Goal: Task Accomplishment & Management: Manage account settings

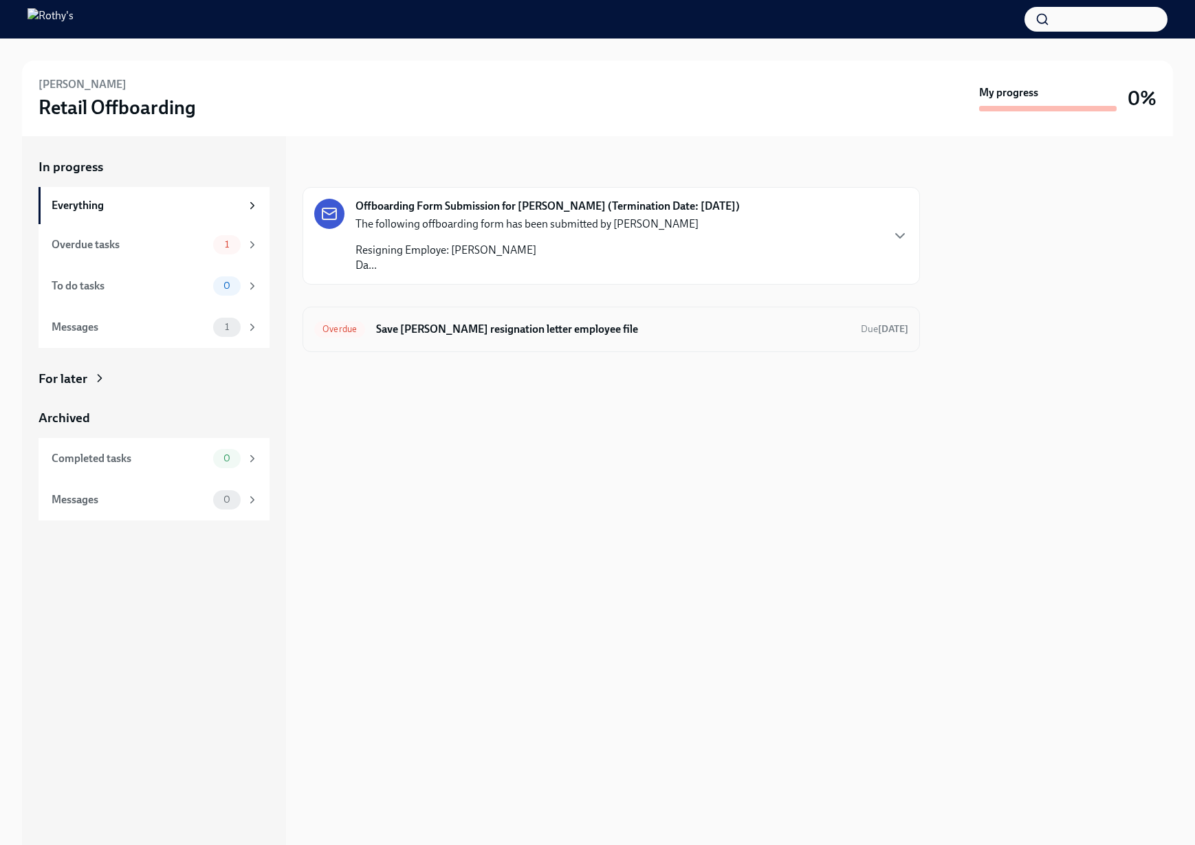
click at [472, 315] on div "Overdue Save Alyssa Woody's resignation letter employee file Due 2 days ago" at bounding box center [610, 329] width 617 height 45
click at [531, 331] on h6 "Save Alyssa Woody's resignation letter employee file" at bounding box center [613, 329] width 474 height 15
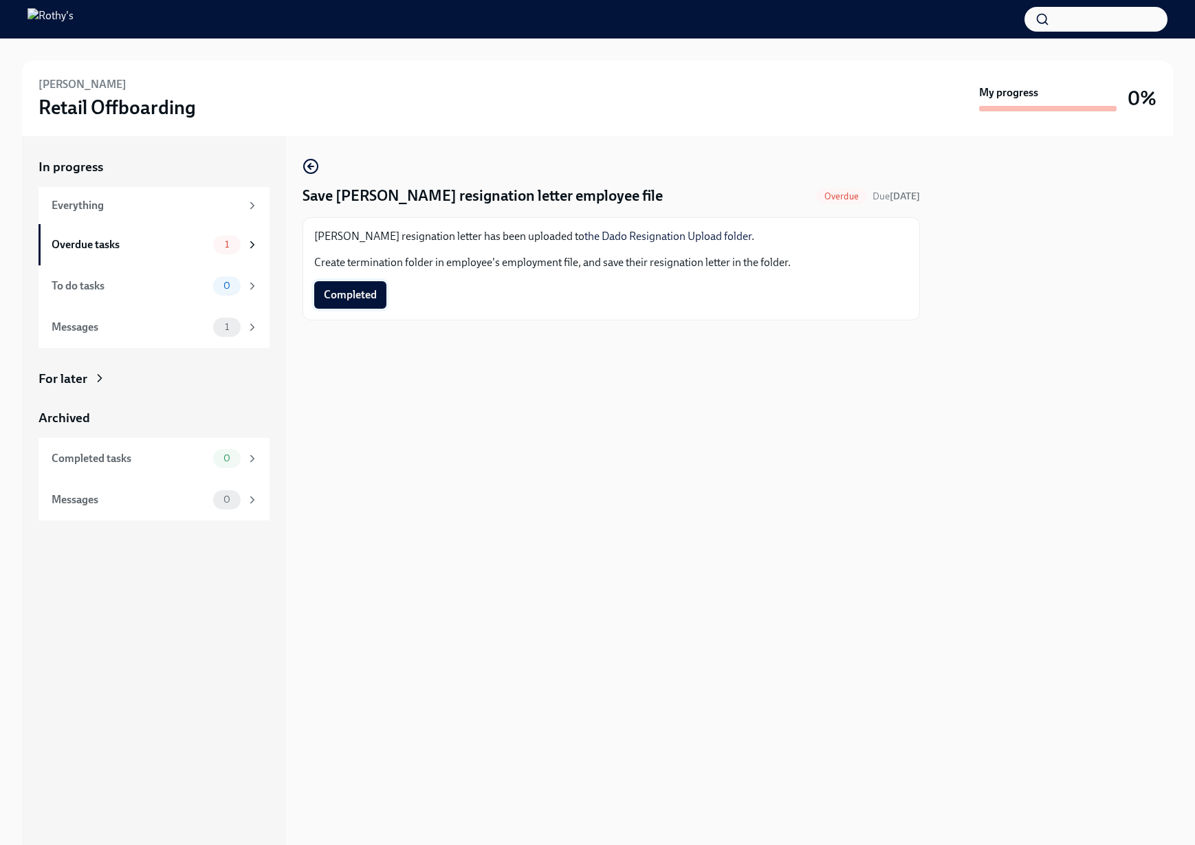
click at [352, 292] on span "Completed" at bounding box center [350, 295] width 53 height 14
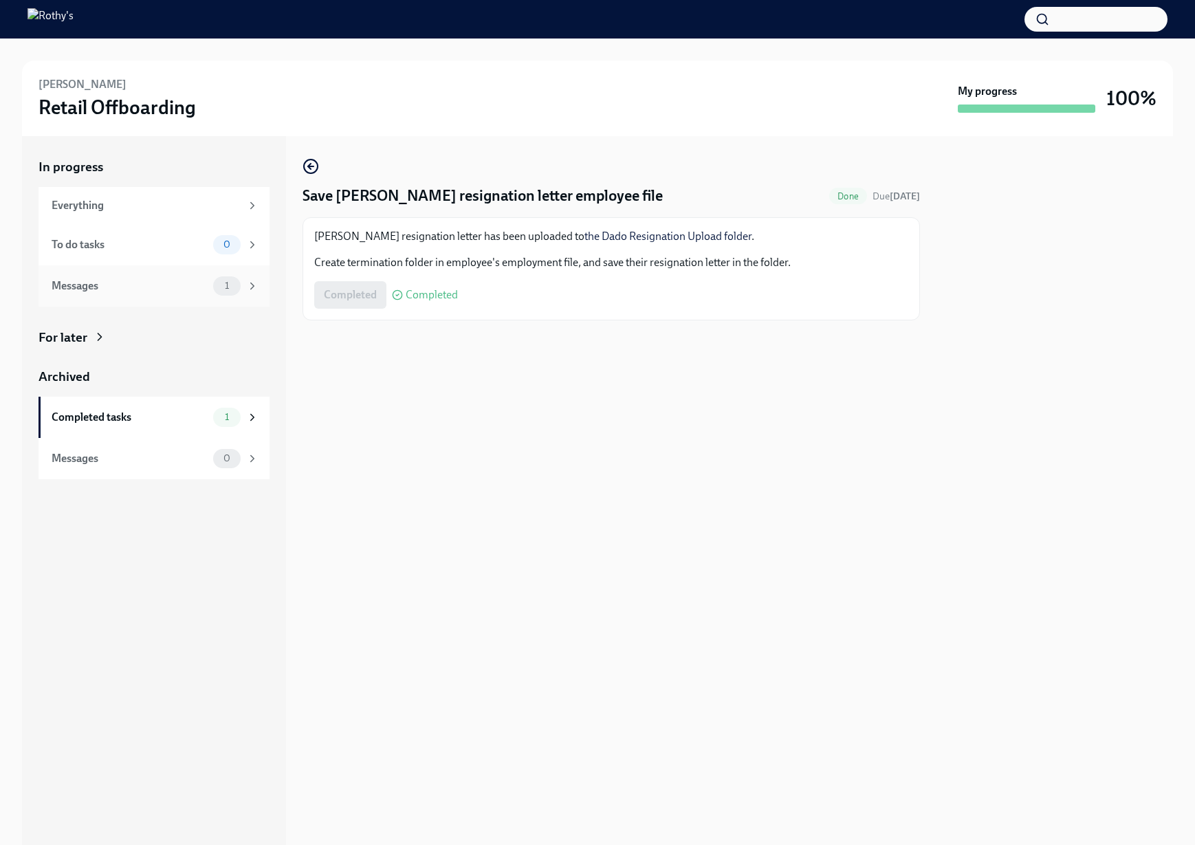
click at [151, 286] on div "Messages" at bounding box center [130, 285] width 156 height 15
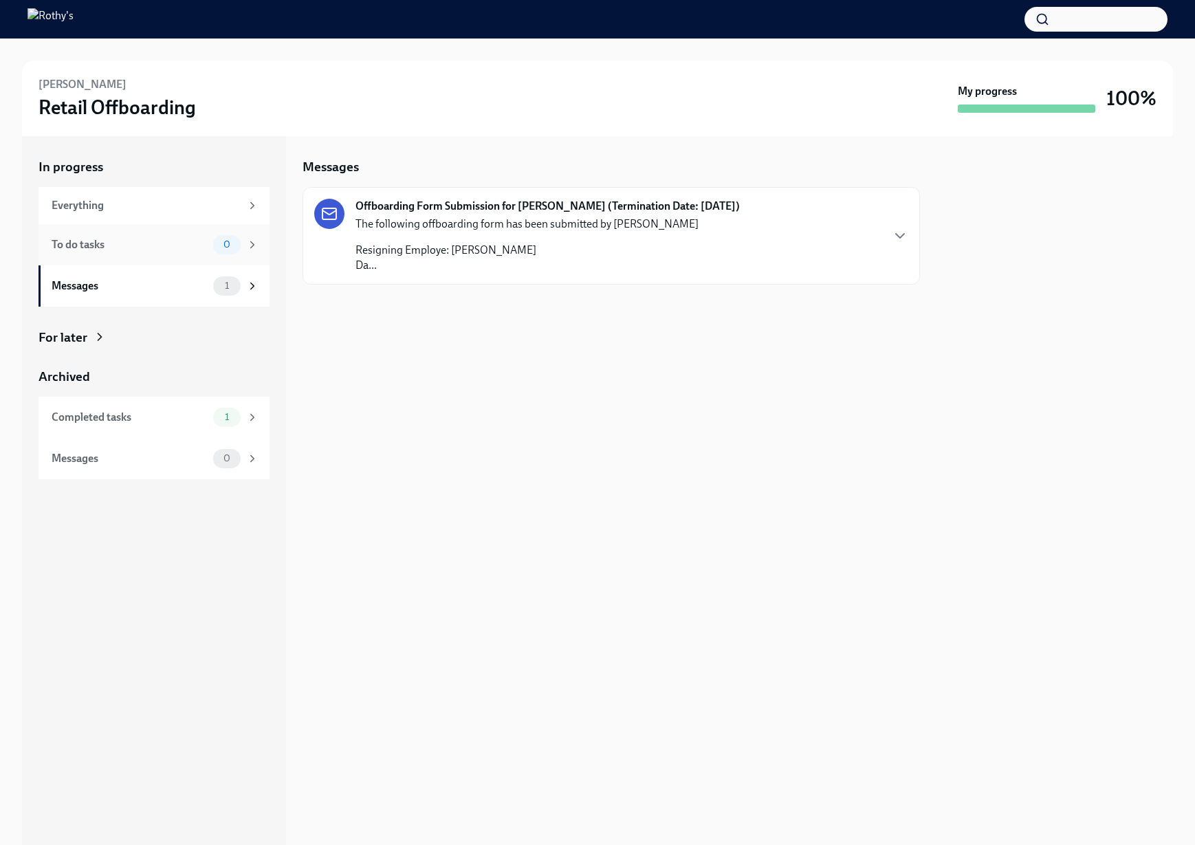
click at [146, 250] on div "To do tasks" at bounding box center [130, 244] width 156 height 15
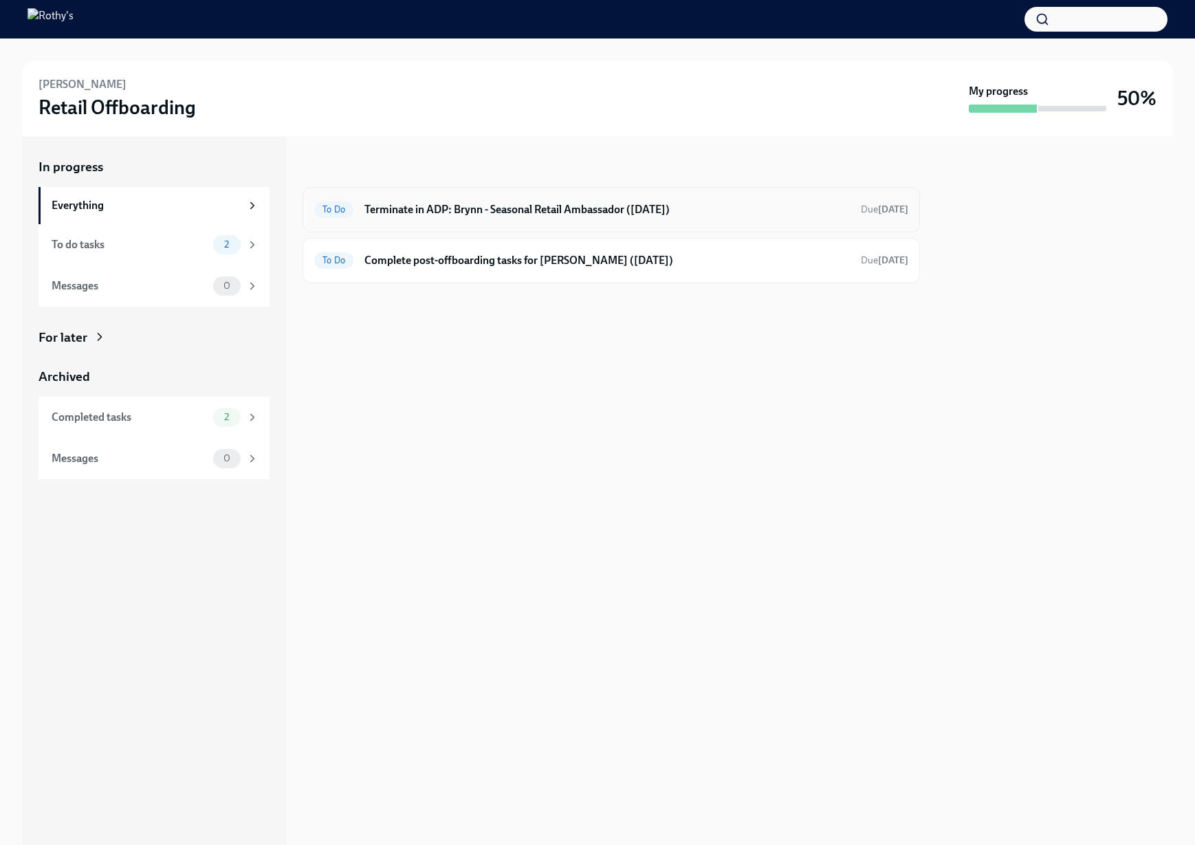
click at [461, 212] on h6 "Terminate in ADP: Brynn - Seasonal Retail Ambassador (09/14/2025)" at bounding box center [606, 209] width 485 height 15
